Goal: Use online tool/utility: Use online tool/utility

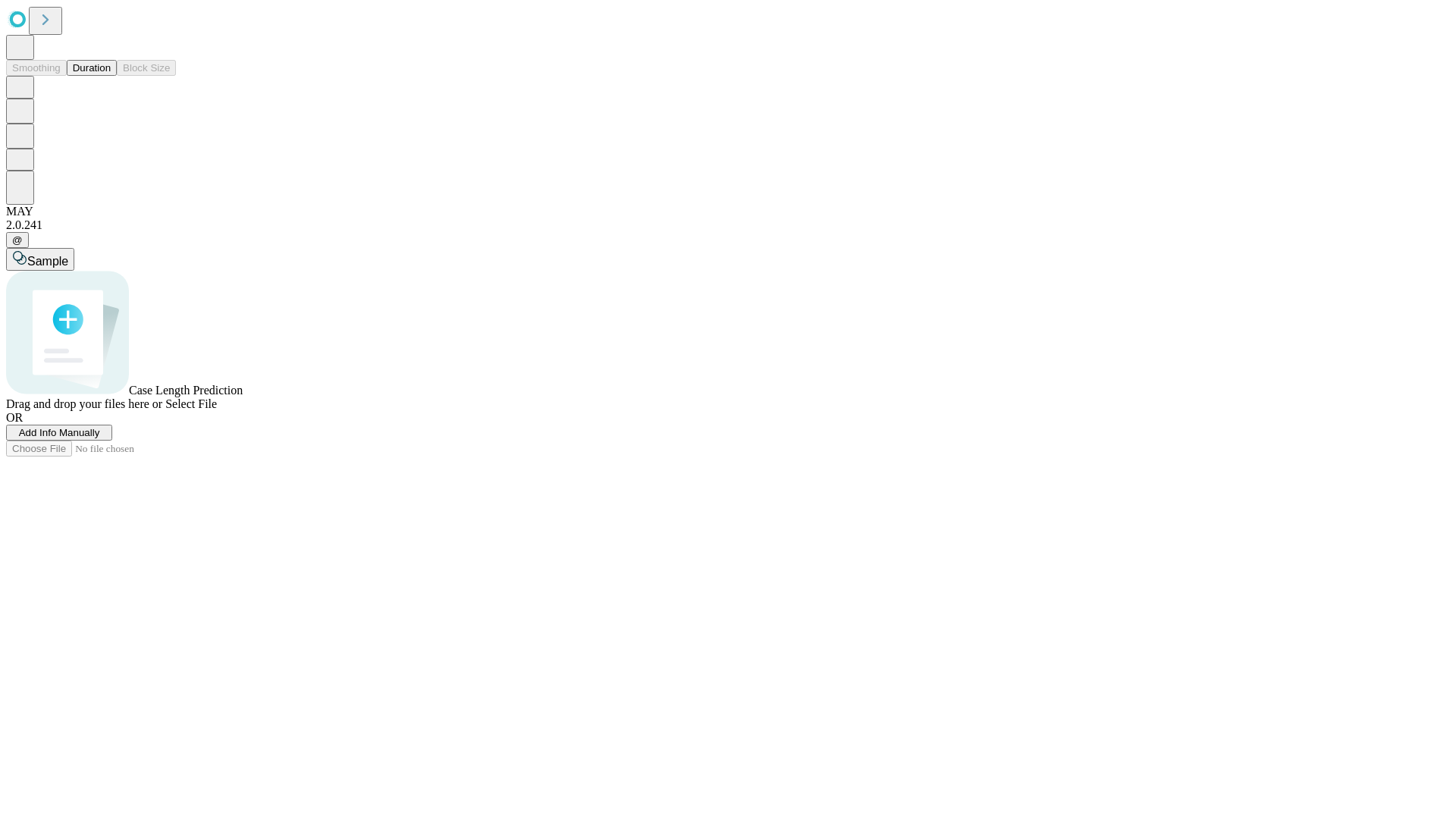
click at [111, 76] on button "Duration" at bounding box center [92, 68] width 50 height 16
click at [68, 255] on span "Sample" at bounding box center [47, 261] width 41 height 12
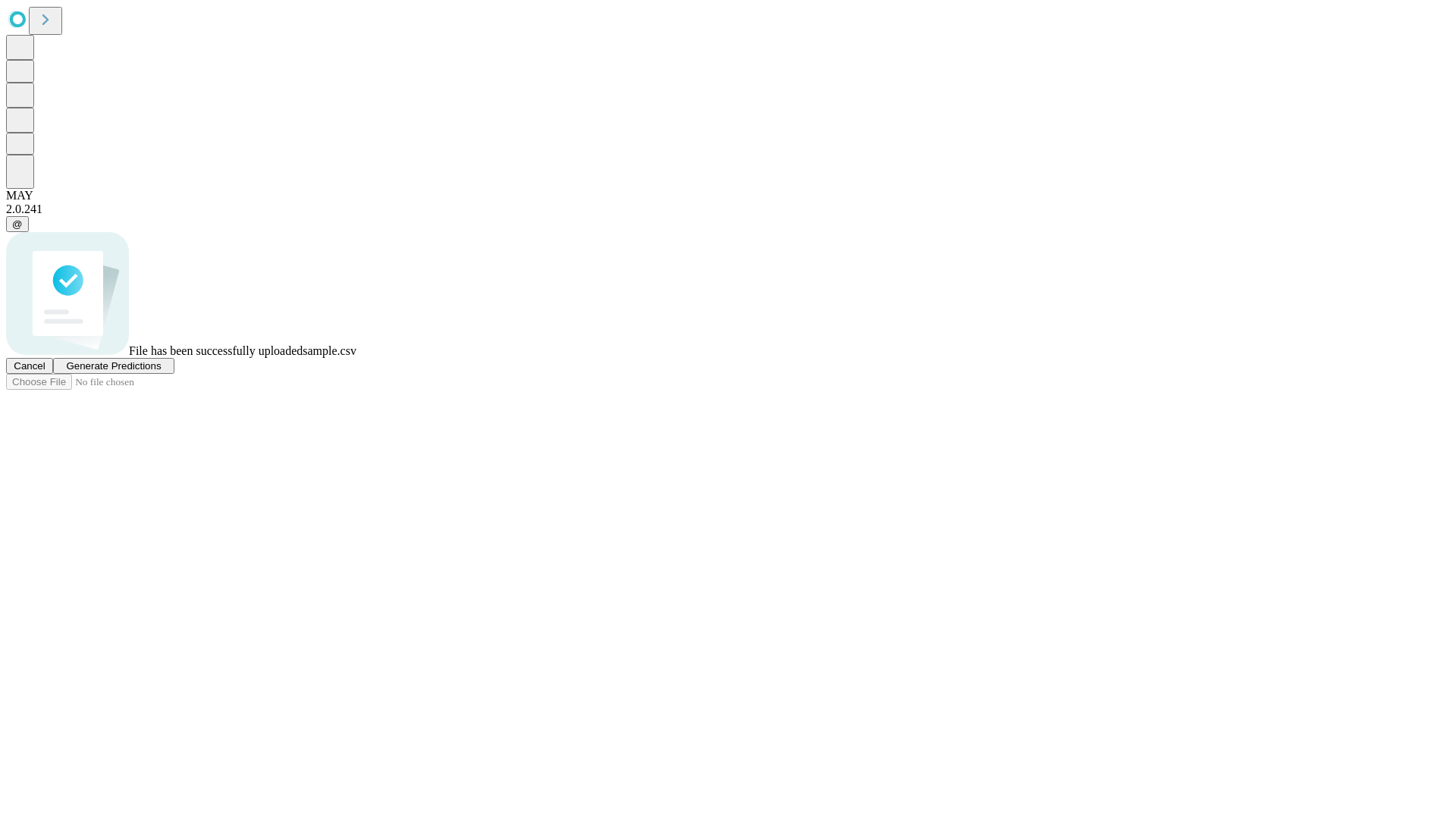
click at [161, 372] on span "Generate Predictions" at bounding box center [113, 366] width 95 height 11
